Goal: Check status

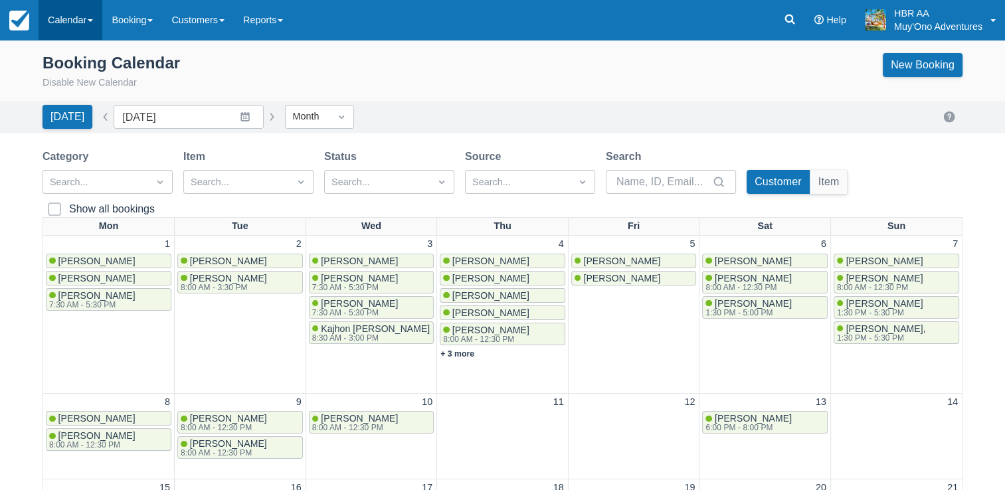
click at [95, 31] on link "Calendar" at bounding box center [71, 20] width 64 height 40
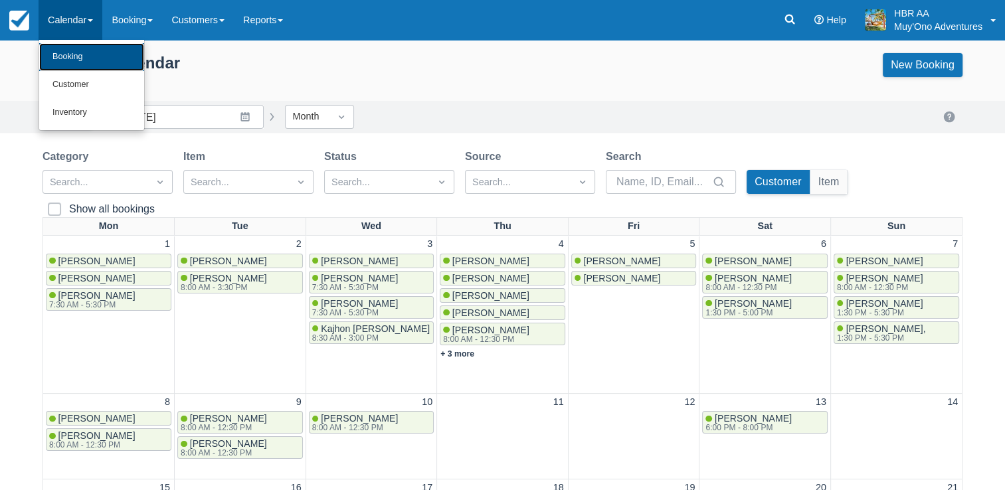
click at [86, 60] on link "Booking" at bounding box center [91, 57] width 105 height 28
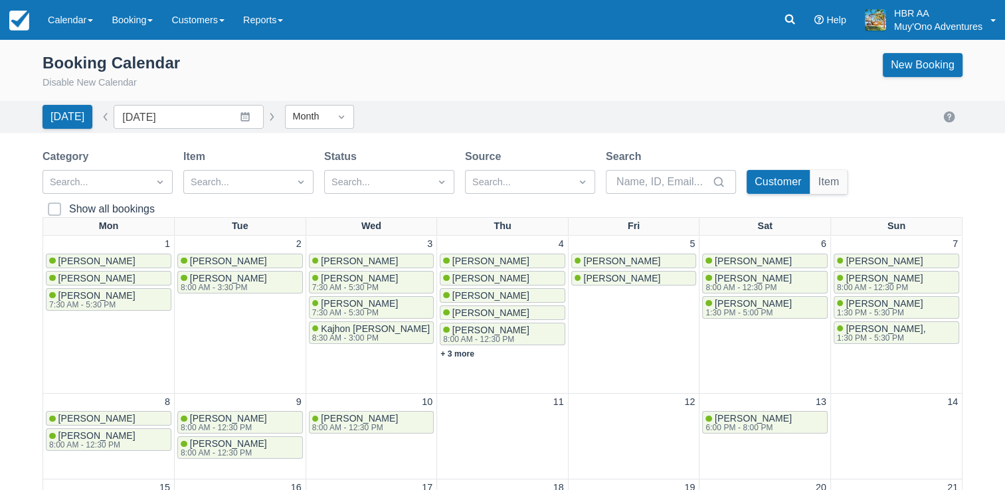
click at [332, 80] on div "Booking Calendar Disable New Calendar New Booking" at bounding box center [502, 71] width 920 height 37
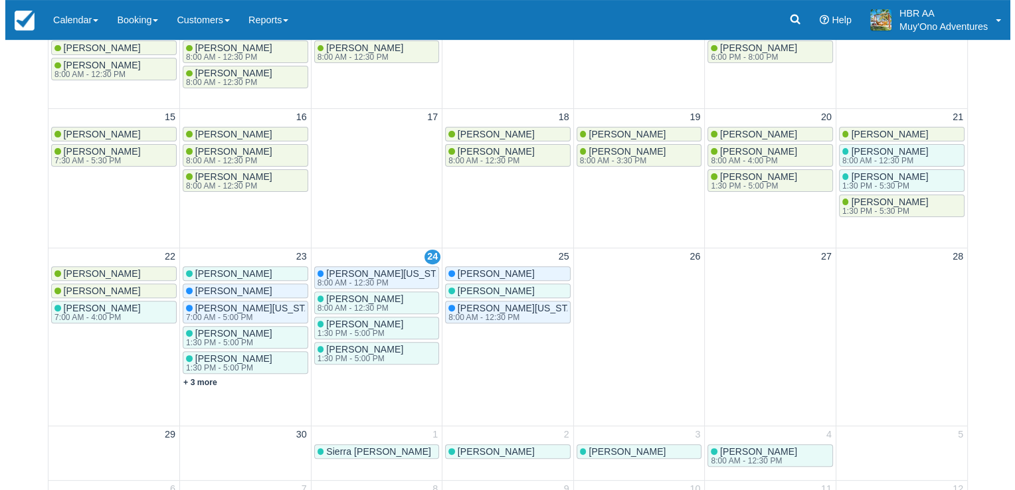
scroll to position [372, 0]
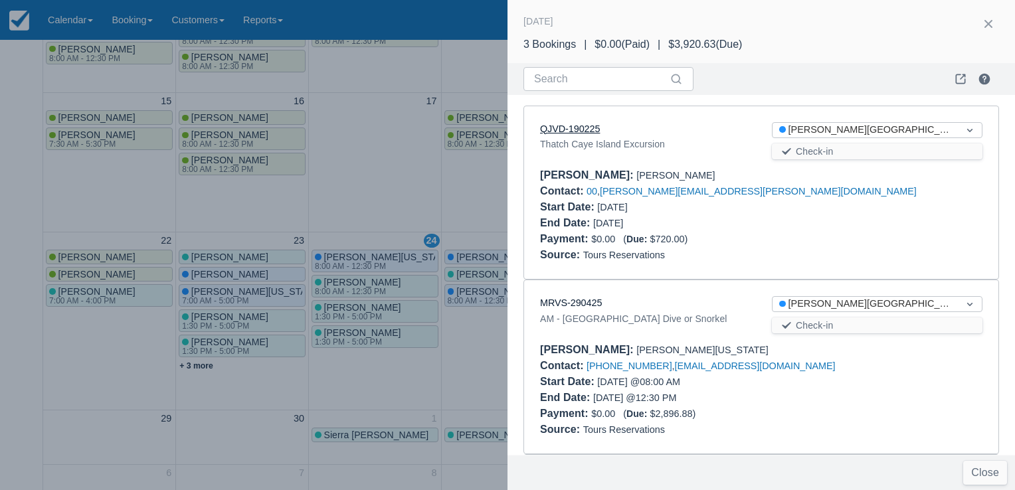
click at [572, 126] on link "QJVD-190225" at bounding box center [570, 128] width 60 height 11
click at [866, 248] on div "Source : Tours Reservations" at bounding box center [761, 255] width 442 height 16
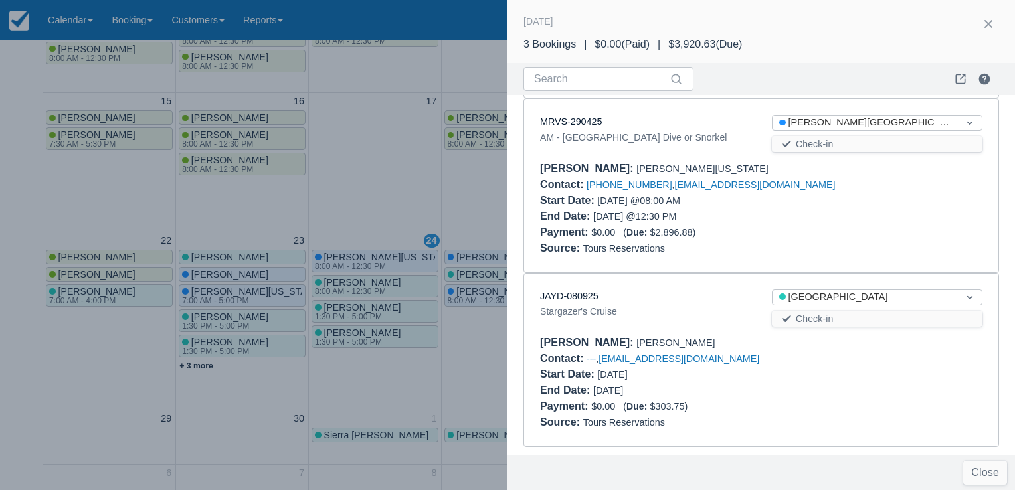
scroll to position [184, 0]
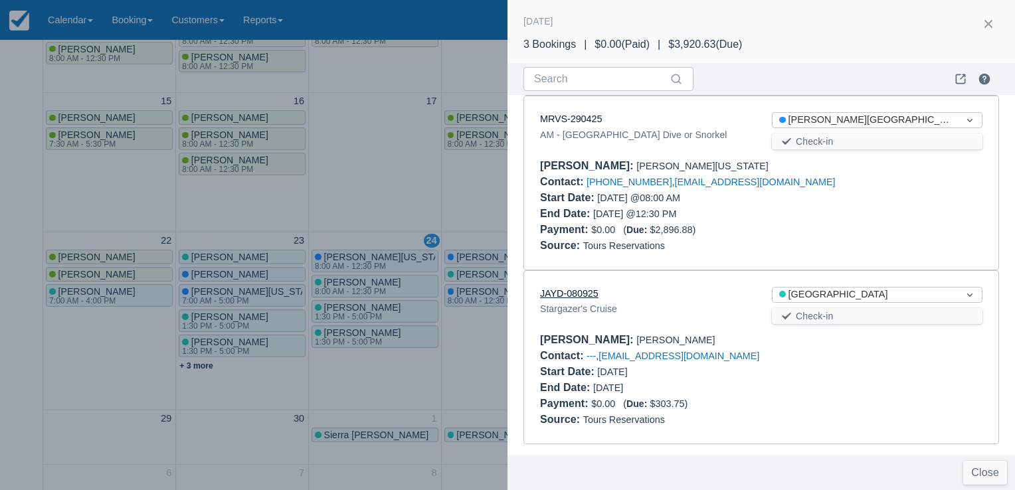
click at [579, 293] on link "JAYD-080925" at bounding box center [569, 293] width 58 height 11
click at [861, 222] on div "Payment : $0.00 ( Due: $2,896.88 )" at bounding box center [761, 230] width 442 height 16
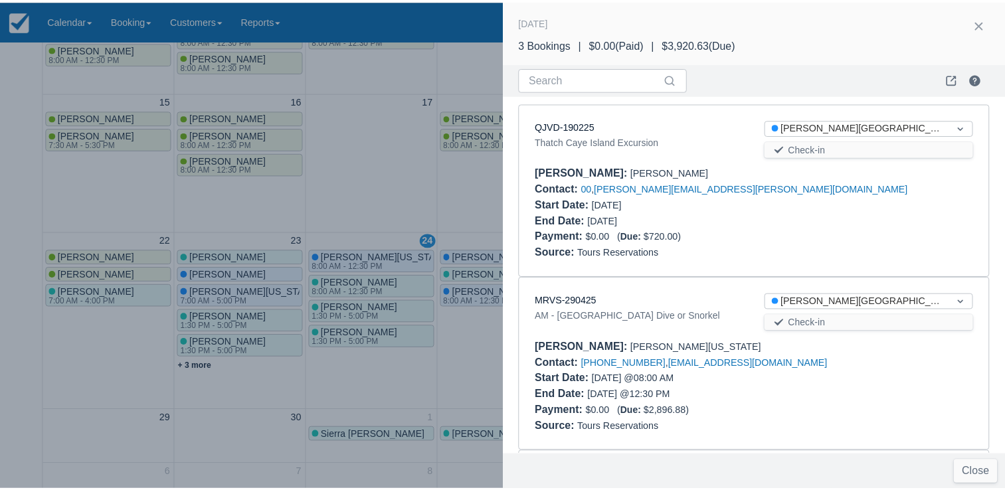
scroll to position [0, 0]
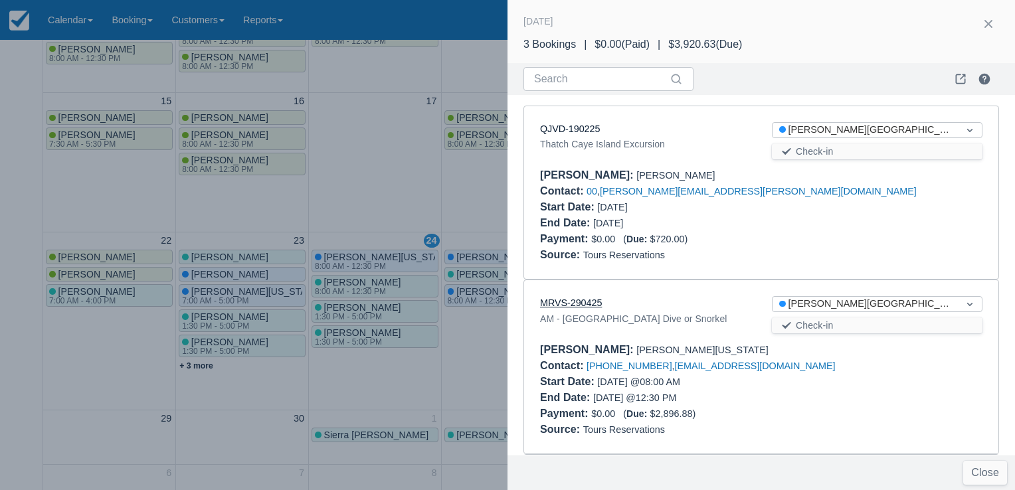
click at [590, 305] on link "MRVS-290425" at bounding box center [571, 302] width 62 height 11
click at [374, 139] on div at bounding box center [507, 245] width 1015 height 490
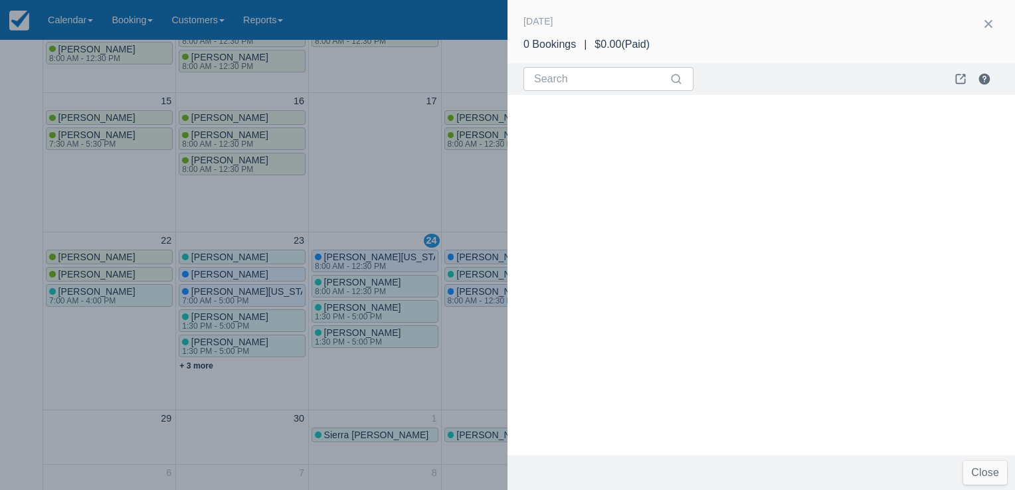
click at [368, 120] on div at bounding box center [507, 245] width 1015 height 490
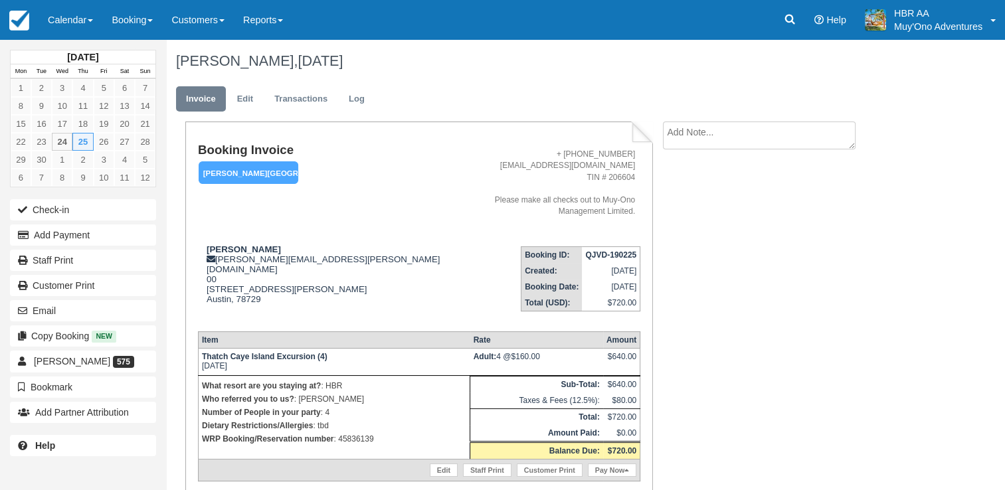
click at [449, 212] on td "+ 501-670-6958 adventures@muy-ono.com TIN # 206604 Please make all checks out t…" at bounding box center [544, 189] width 191 height 92
